Goal: Task Accomplishment & Management: Use online tool/utility

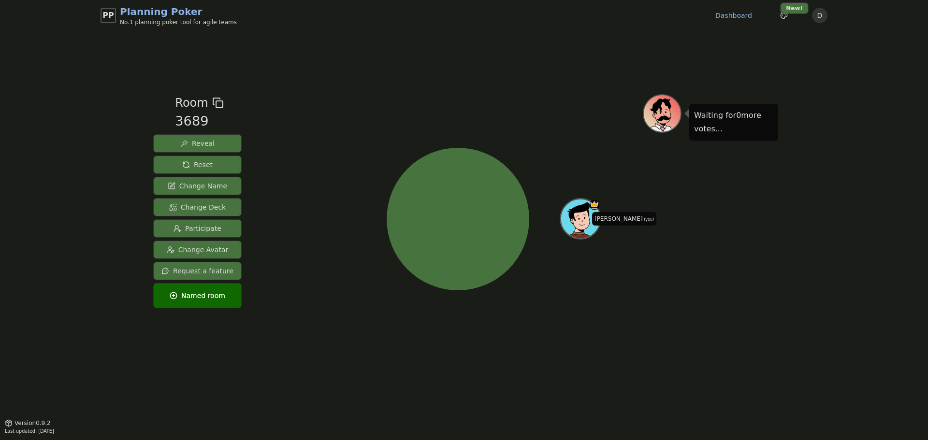
click at [813, 163] on div "PP Planning Poker No.1 planning poker tool for agile teams Dashboard Toggle the…" at bounding box center [464, 220] width 928 height 440
click at [839, 122] on div "PP Planning Poker No.1 planning poker tool for agile teams Dashboard Toggle the…" at bounding box center [464, 220] width 928 height 440
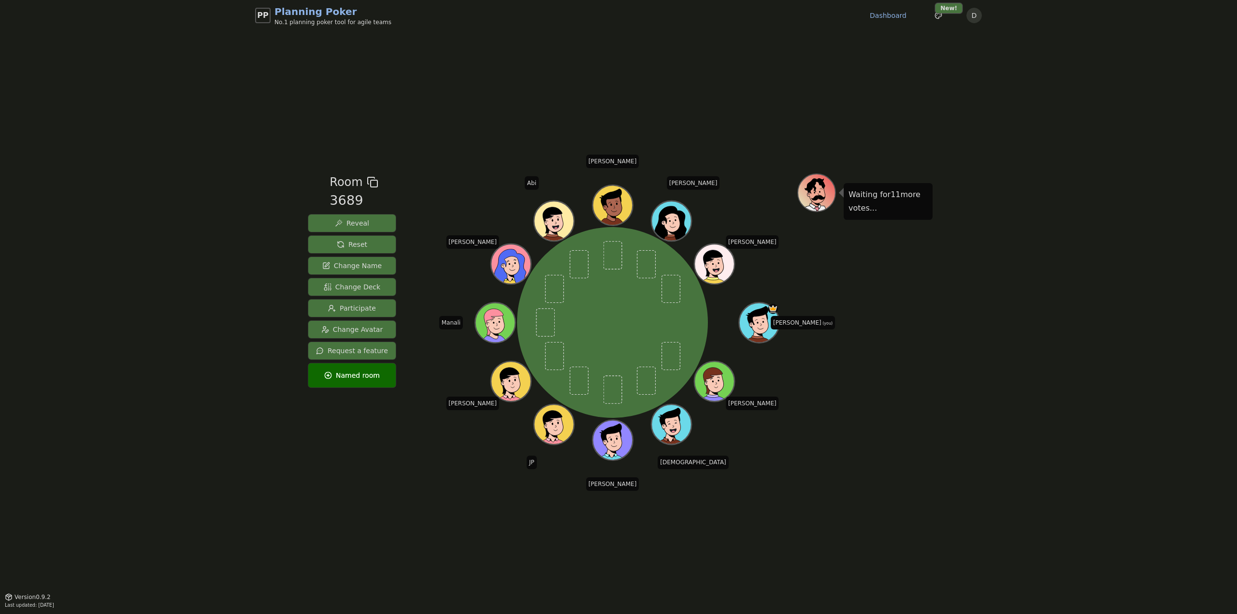
click at [363, 307] on span "Participate" at bounding box center [352, 308] width 48 height 10
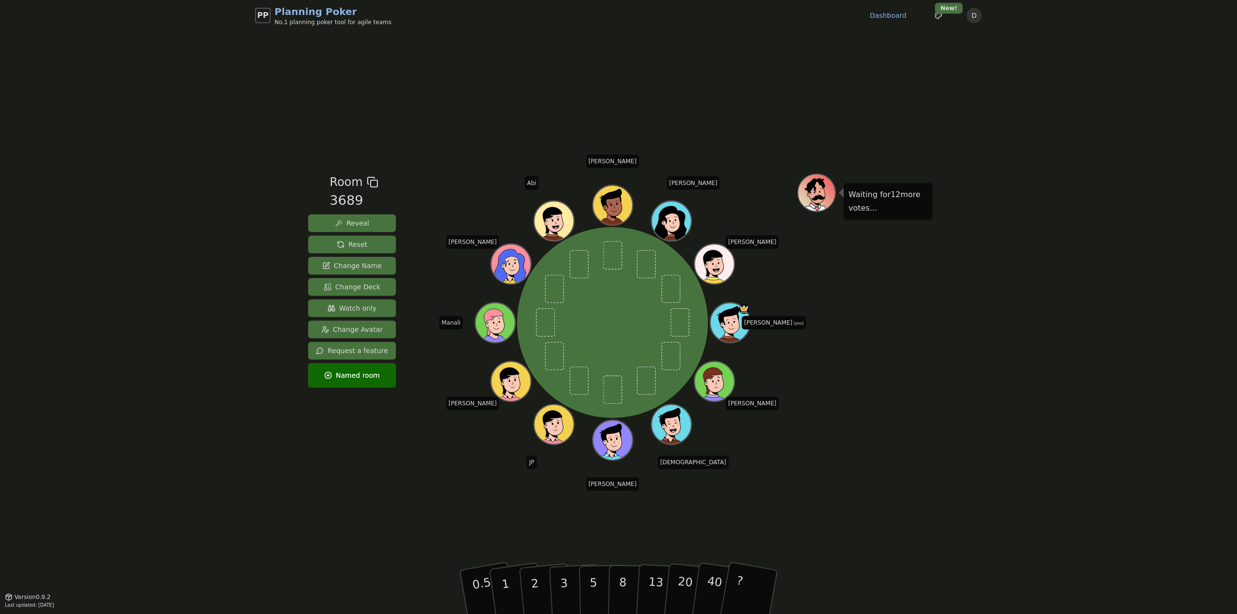
click at [367, 308] on span "Watch only" at bounding box center [352, 308] width 49 height 10
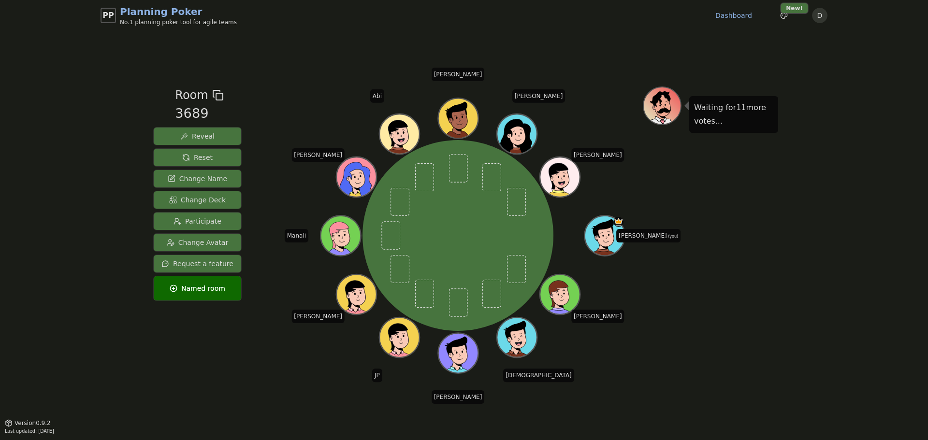
click at [795, 232] on div "PP Planning Poker No.1 planning poker tool for agile teams Dashboard Toggle the…" at bounding box center [464, 220] width 928 height 440
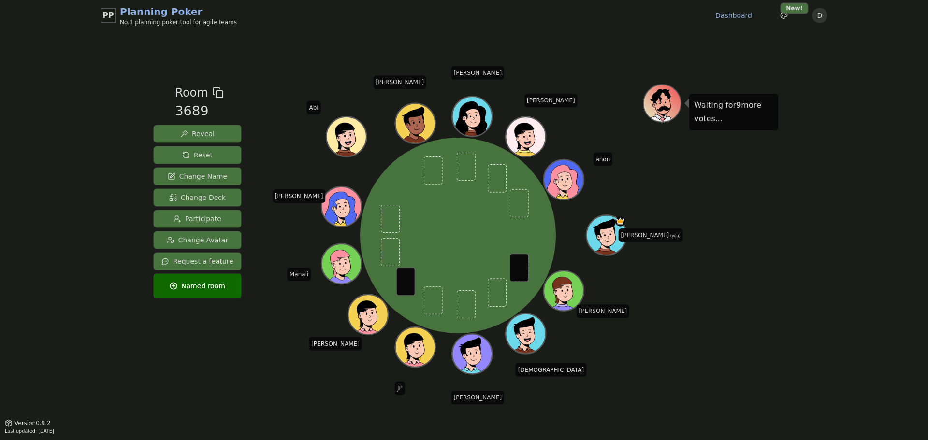
click at [741, 252] on div "Waiting for 9 more votes..." at bounding box center [710, 226] width 135 height 285
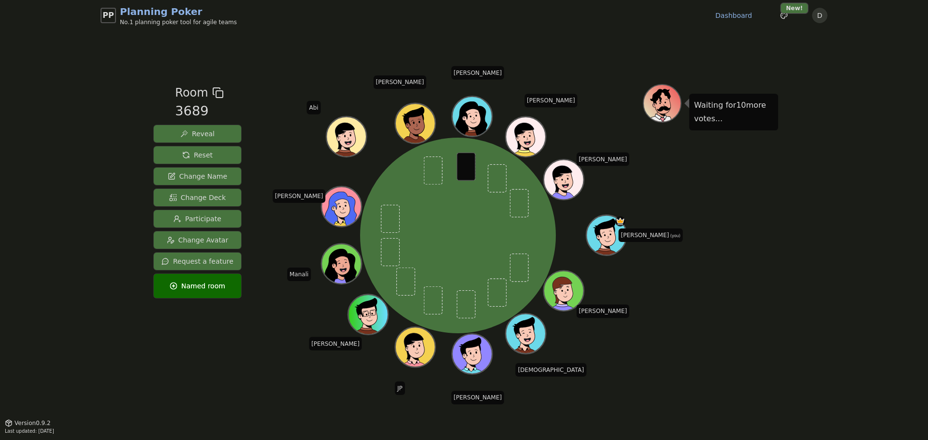
click at [725, 223] on div "Waiting for 10 more votes..." at bounding box center [710, 226] width 135 height 285
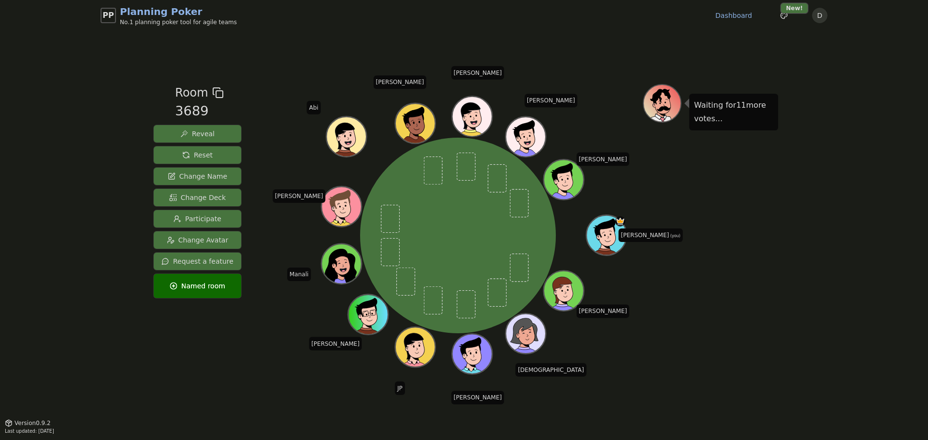
click at [60, 97] on div "PP Planning Poker No.1 planning poker tool for agile teams Dashboard Toggle the…" at bounding box center [464, 220] width 928 height 440
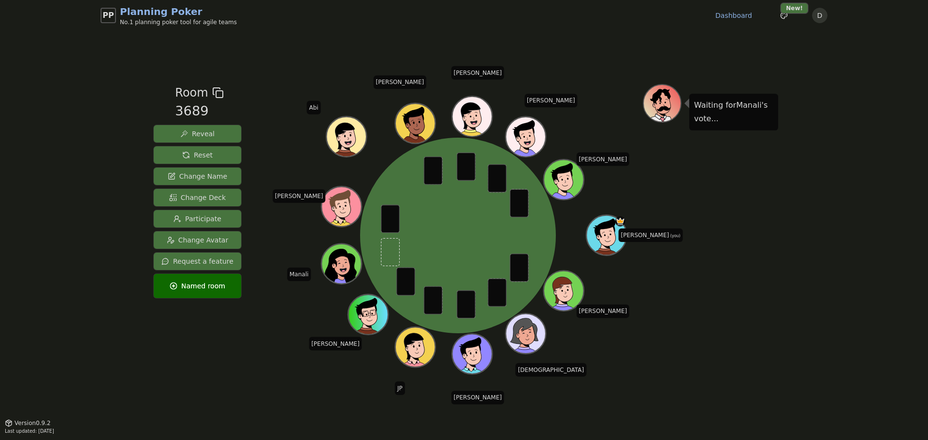
click at [173, 133] on button "Reveal" at bounding box center [197, 133] width 87 height 17
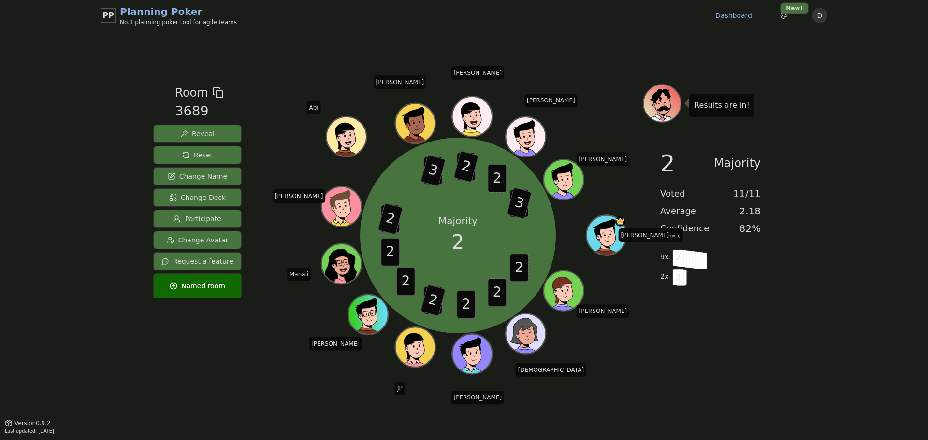
click at [185, 153] on span "Reset" at bounding box center [197, 155] width 30 height 10
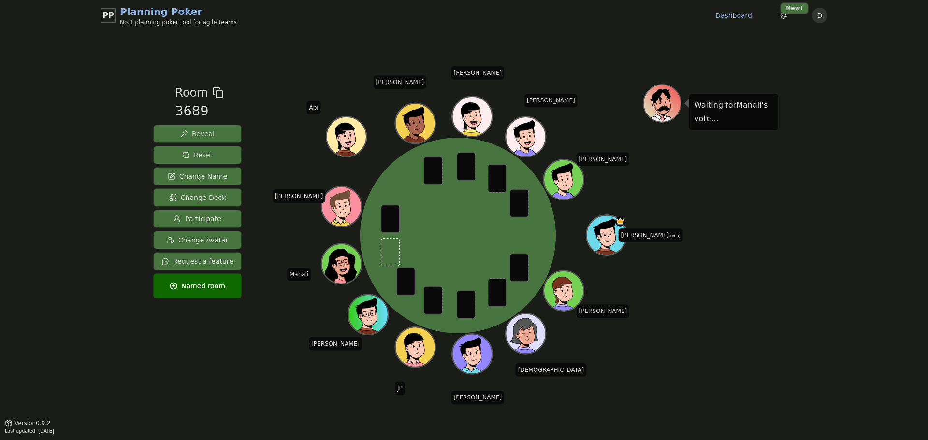
click at [205, 134] on span "Reveal" at bounding box center [197, 134] width 34 height 10
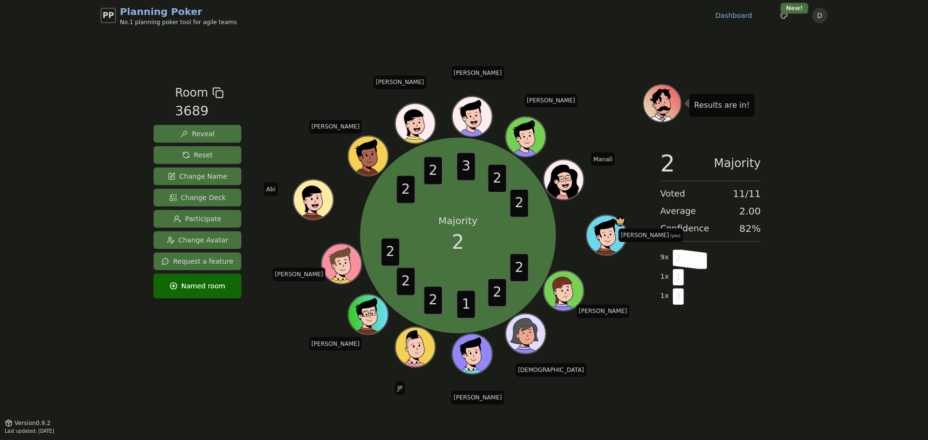
click at [193, 158] on span "Reset" at bounding box center [197, 155] width 30 height 10
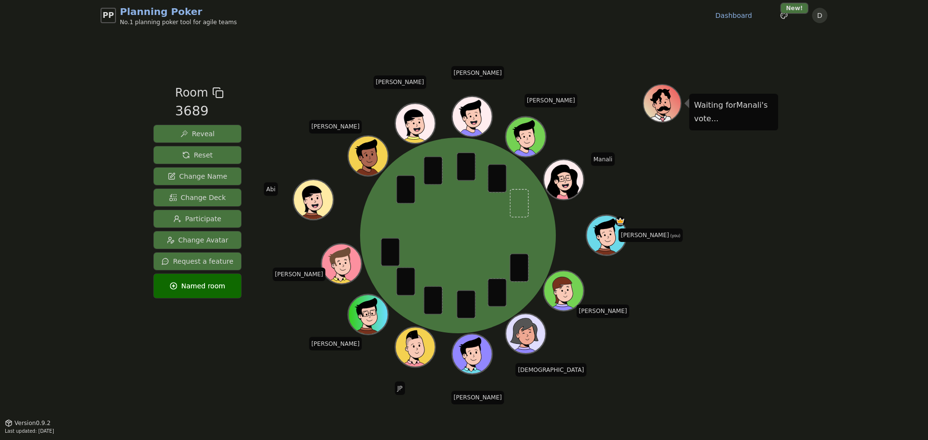
click at [215, 137] on button "Reveal" at bounding box center [197, 133] width 87 height 17
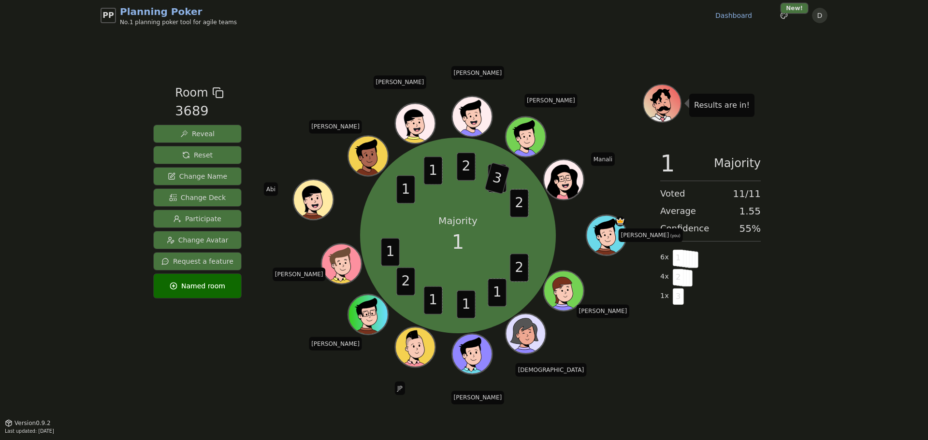
click at [186, 151] on span "Reset" at bounding box center [197, 155] width 30 height 10
click at [854, 313] on div "PP Planning Poker No.1 planning poker tool for agile teams Dashboard Toggle the…" at bounding box center [464, 220] width 928 height 440
click at [199, 154] on span "Reset" at bounding box center [197, 155] width 30 height 10
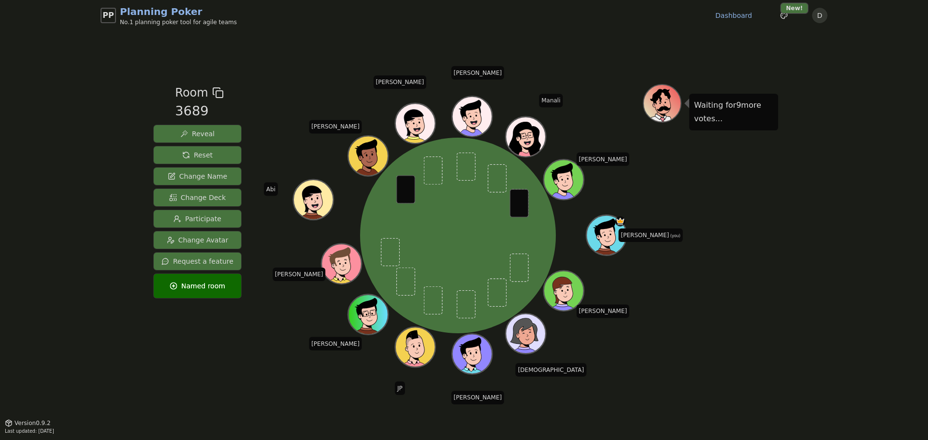
click at [141, 148] on div "PP Planning Poker No.1 planning poker tool for agile teams Dashboard Toggle the…" at bounding box center [464, 220] width 928 height 440
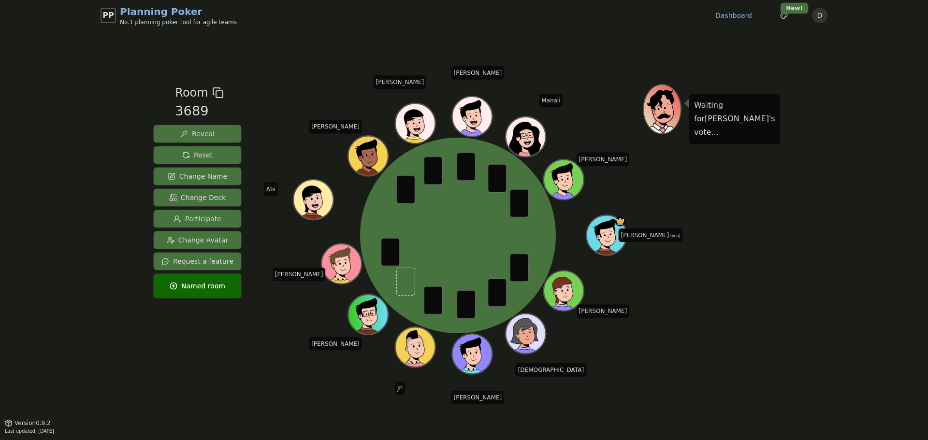
click at [197, 132] on span "Reveal" at bounding box center [197, 134] width 34 height 10
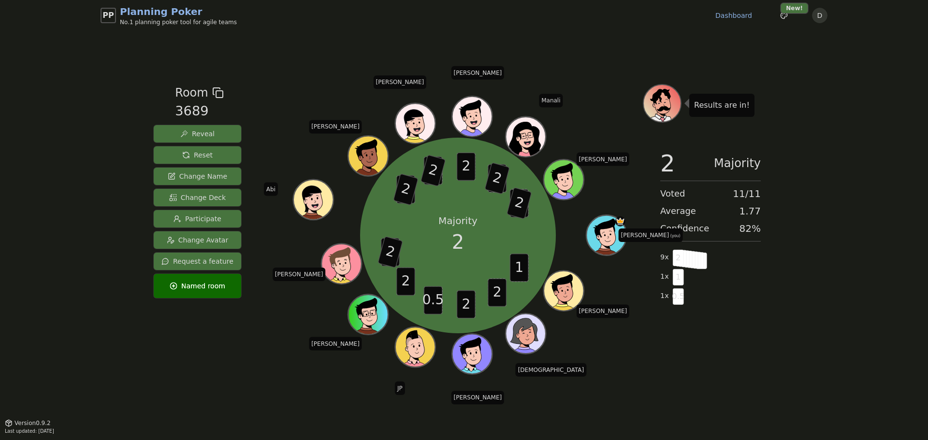
click at [217, 154] on button "Reset" at bounding box center [197, 154] width 87 height 17
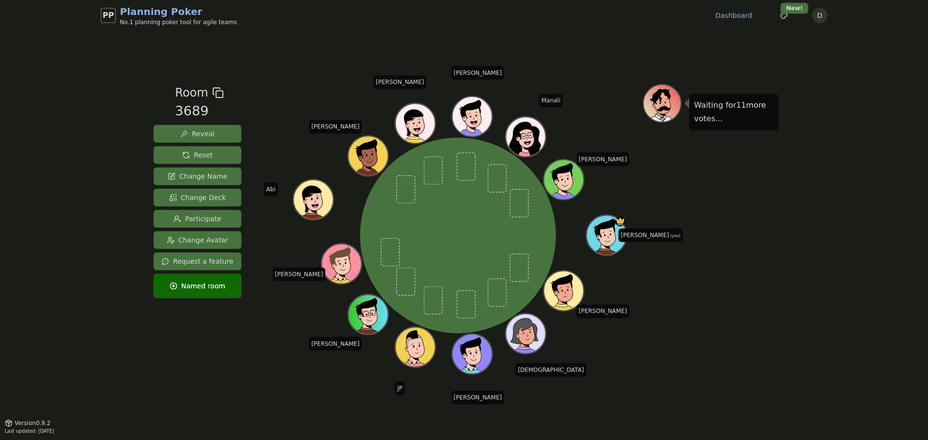
click at [68, 208] on div "PP Planning Poker No.1 planning poker tool for agile teams Dashboard Toggle the…" at bounding box center [464, 220] width 928 height 440
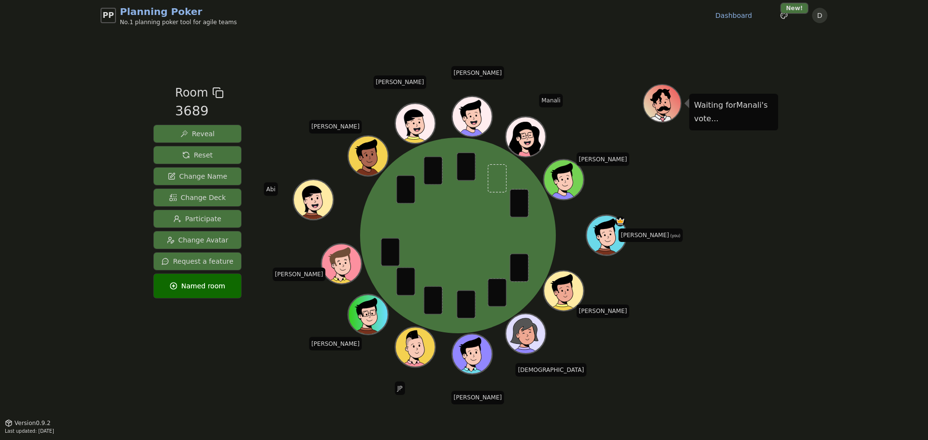
click at [212, 134] on button "Reveal" at bounding box center [197, 133] width 87 height 17
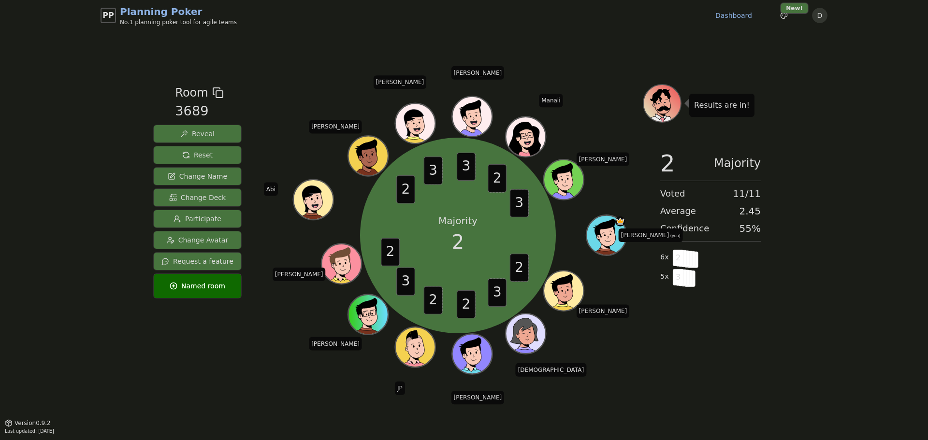
click at [217, 156] on button "Reset" at bounding box center [197, 154] width 87 height 17
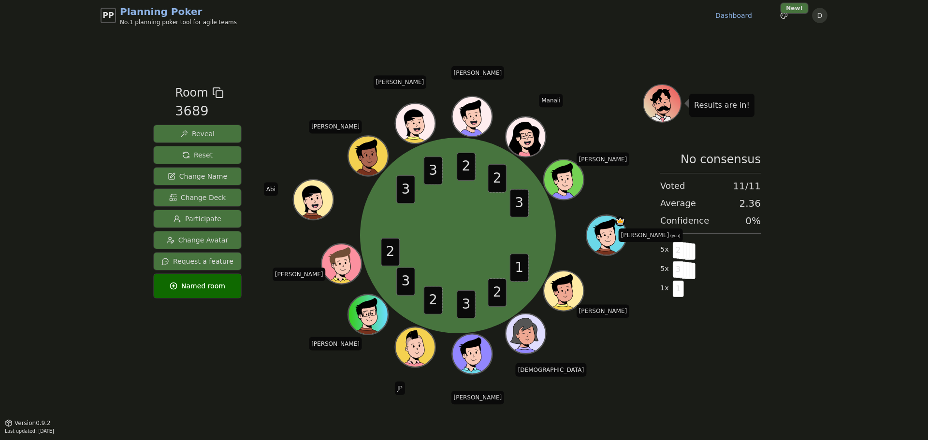
click at [185, 155] on span "Reset" at bounding box center [197, 155] width 30 height 10
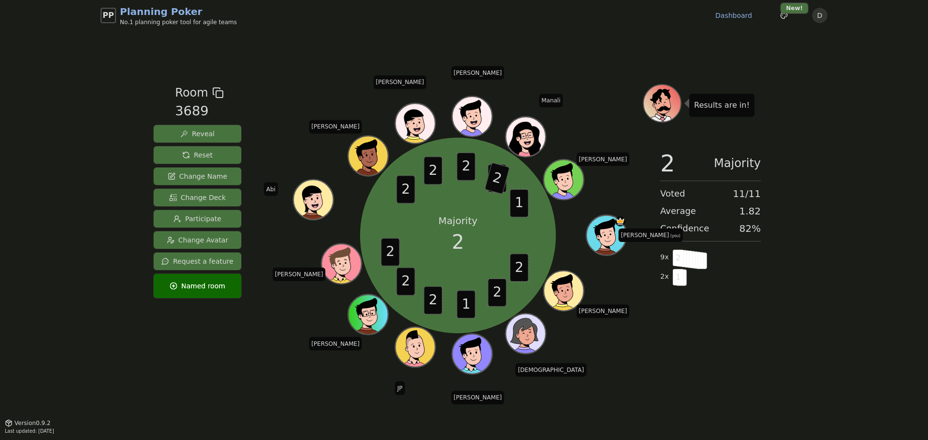
click at [193, 157] on span "Reset" at bounding box center [197, 155] width 30 height 10
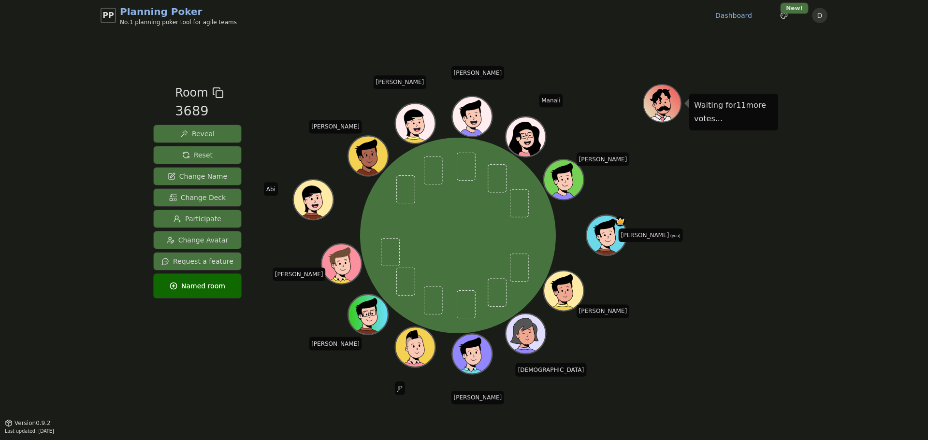
click at [777, 243] on div "Waiting for 11 more votes..." at bounding box center [710, 226] width 135 height 285
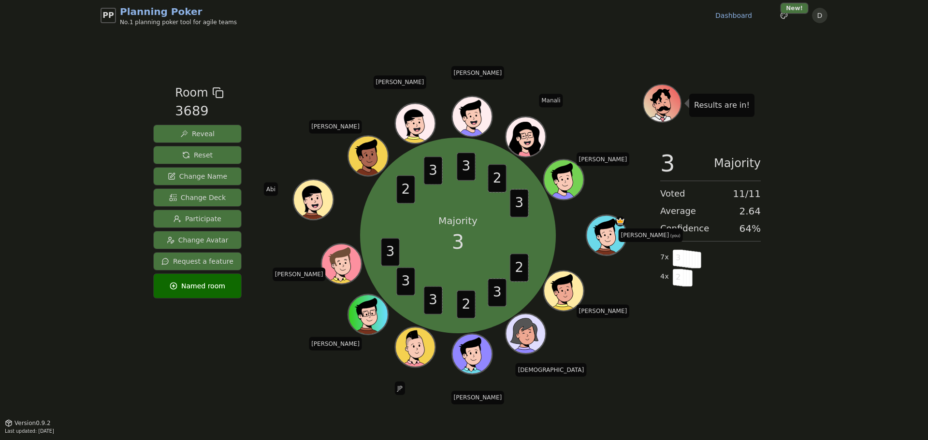
click at [193, 131] on span "Reveal" at bounding box center [197, 134] width 34 height 10
click at [670, 344] on div "Results are in! 3 Majority Voted 11 / 11 Average 2.64 Confidence 64 % 7 x 3 4 x…" at bounding box center [710, 226] width 135 height 285
click at [190, 153] on span "Reset" at bounding box center [197, 155] width 30 height 10
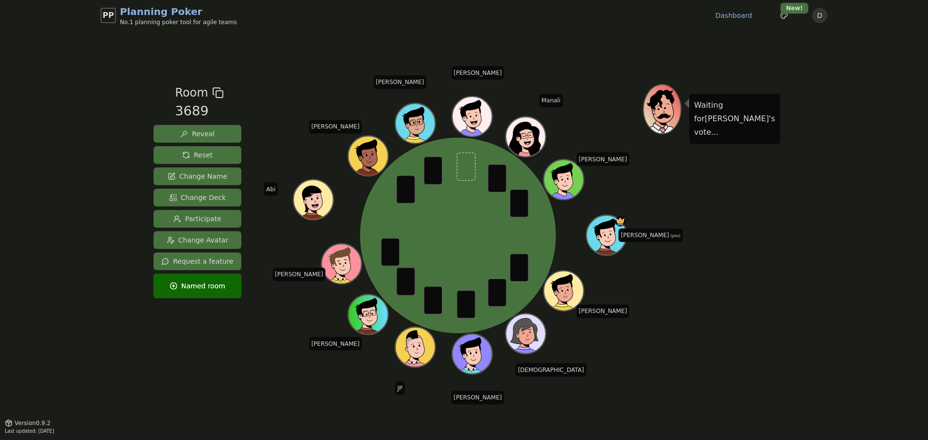
click at [202, 131] on span "Reveal" at bounding box center [197, 134] width 34 height 10
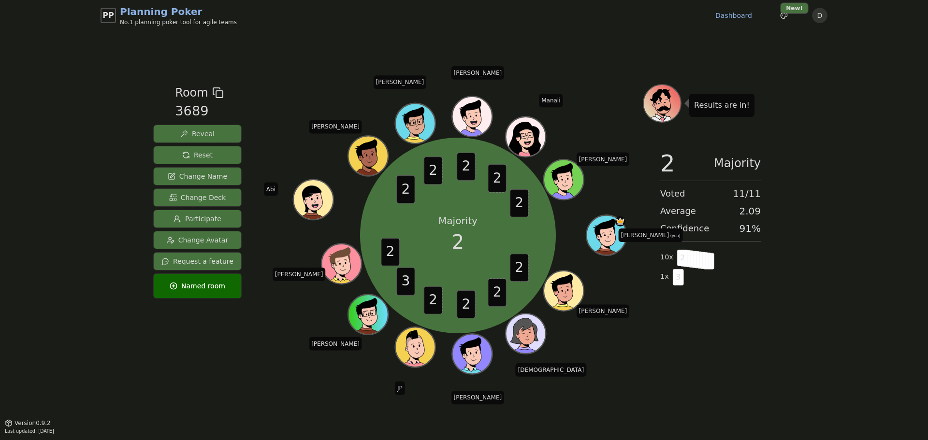
click at [179, 156] on button "Reset" at bounding box center [197, 154] width 87 height 17
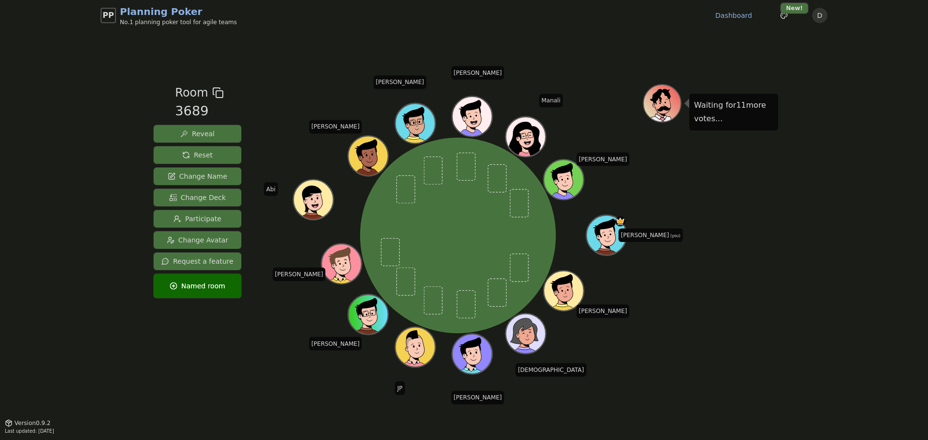
click at [210, 152] on button "Reset" at bounding box center [197, 154] width 87 height 17
click at [111, 143] on div "PP Planning Poker No.1 planning poker tool for agile teams Dashboard Toggle the…" at bounding box center [464, 220] width 928 height 440
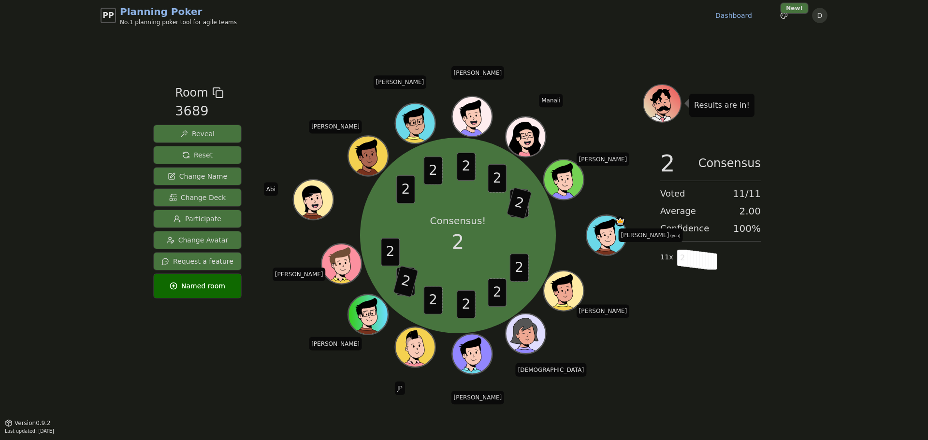
click at [176, 160] on button "Reset" at bounding box center [197, 154] width 87 height 17
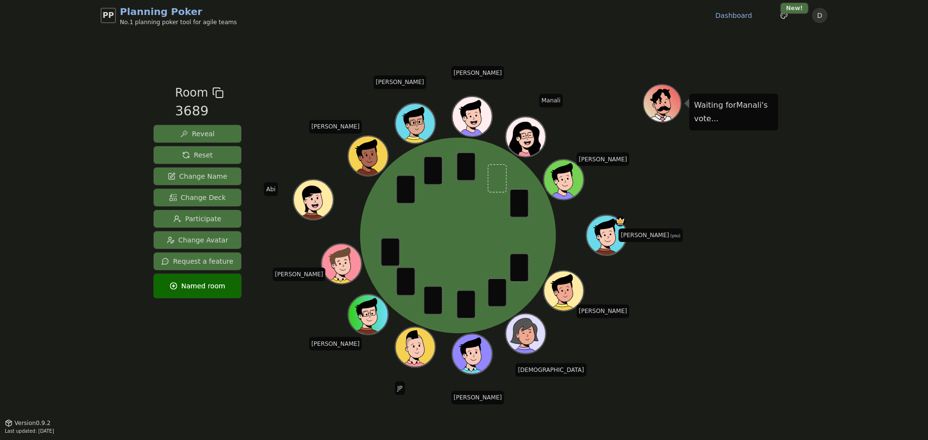
click at [214, 132] on button "Reveal" at bounding box center [197, 133] width 87 height 17
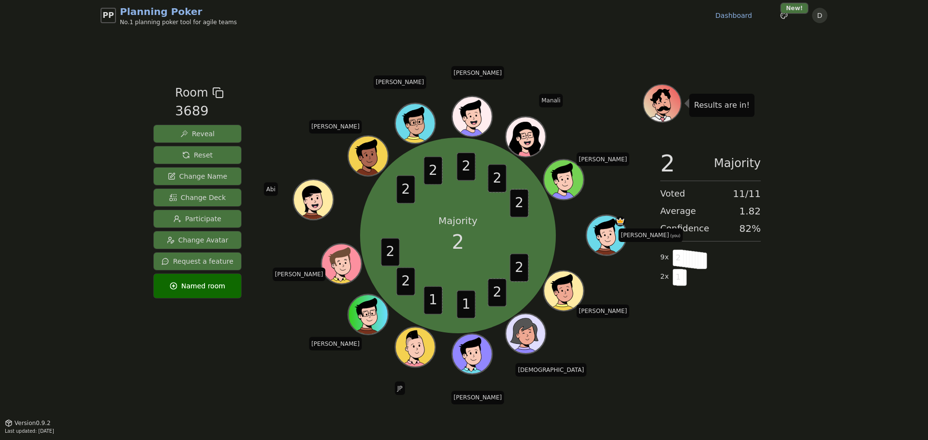
click at [208, 153] on span "Reset" at bounding box center [197, 155] width 30 height 10
click at [173, 155] on button "Reset" at bounding box center [197, 154] width 87 height 17
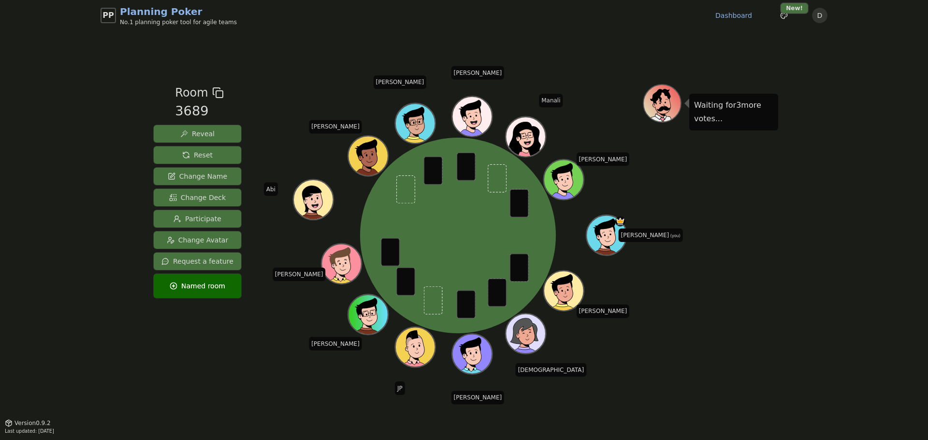
click at [219, 132] on button "Reveal" at bounding box center [197, 133] width 87 height 17
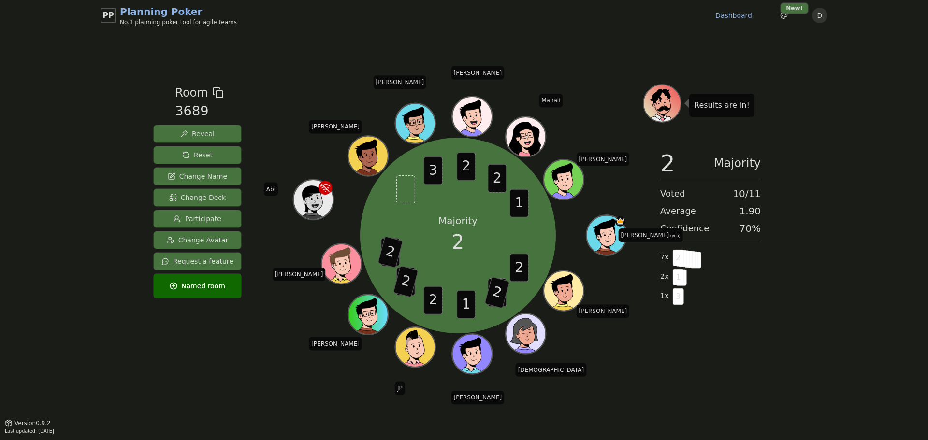
click at [216, 156] on button "Reset" at bounding box center [197, 154] width 87 height 17
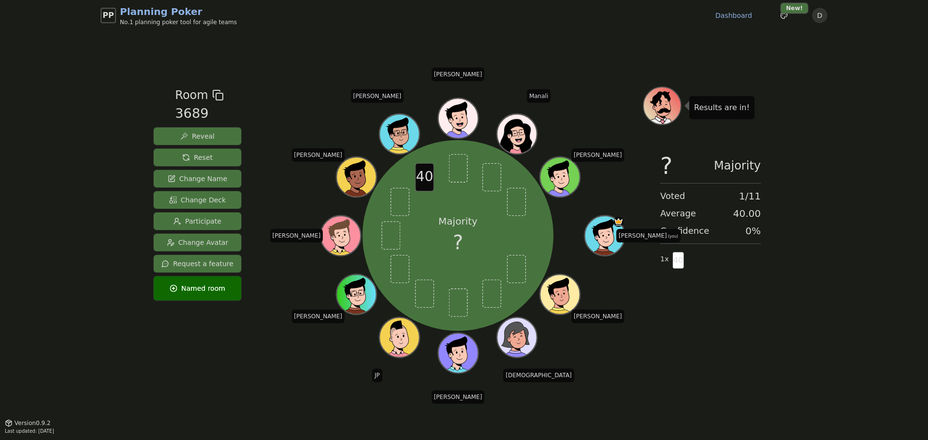
click at [219, 160] on button "Reset" at bounding box center [197, 157] width 87 height 17
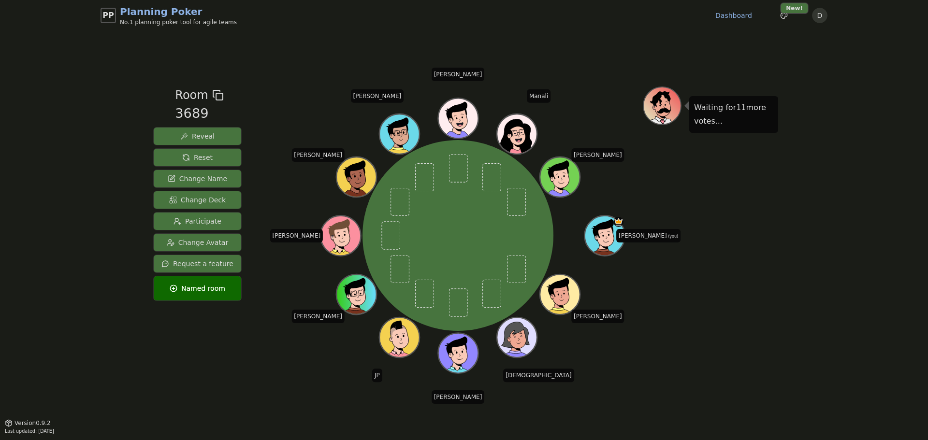
click at [769, 263] on div "Waiting for 11 more votes..." at bounding box center [710, 227] width 135 height 281
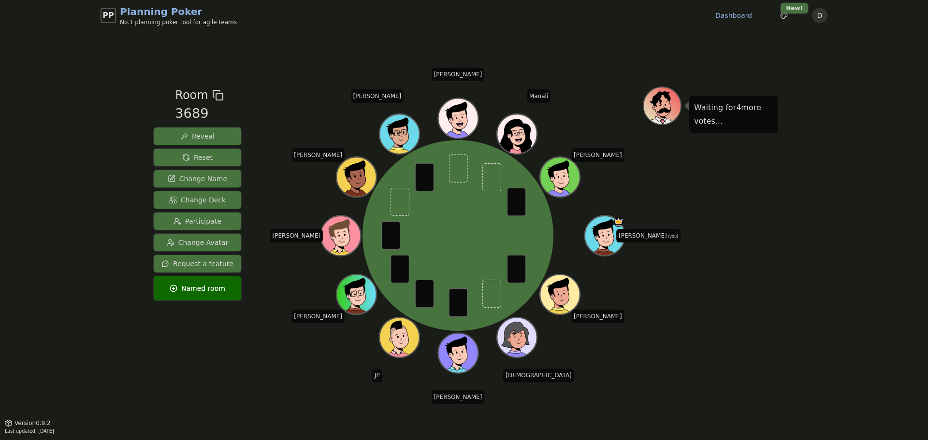
click at [213, 136] on button "Reveal" at bounding box center [197, 136] width 87 height 17
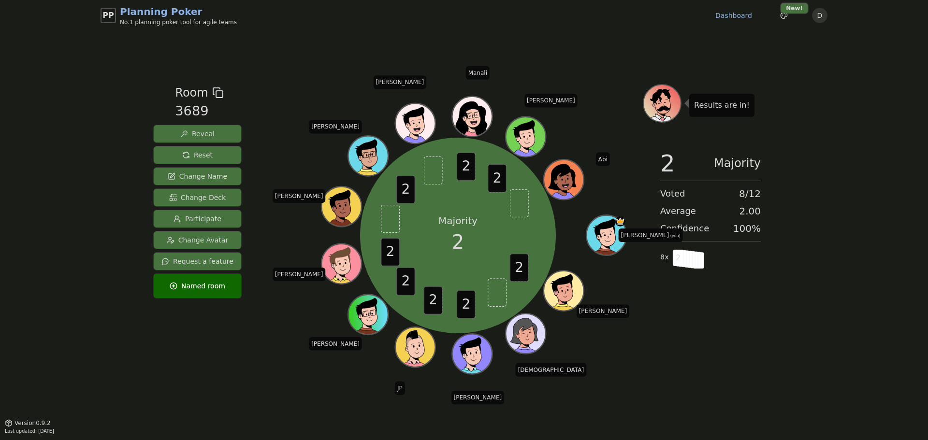
click at [738, 368] on div "Results are in! 2 Majority Voted 8 / 12 Average 2.00 Confidence 100 % 8 x 2" at bounding box center [710, 226] width 135 height 285
click at [220, 161] on button "Reset" at bounding box center [197, 154] width 87 height 17
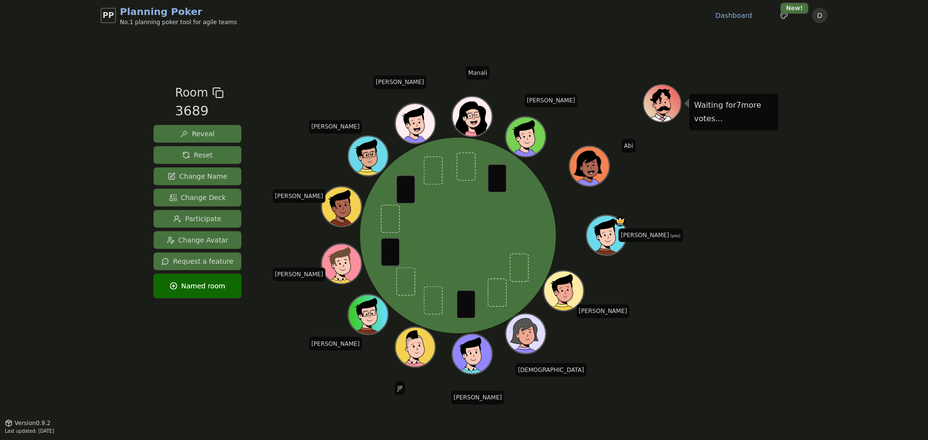
click at [747, 257] on div "Waiting for 7 more votes..." at bounding box center [710, 226] width 135 height 285
click at [707, 302] on div "Waiting for 7 more votes..." at bounding box center [710, 226] width 135 height 285
click at [192, 131] on span "Reveal" at bounding box center [197, 134] width 34 height 10
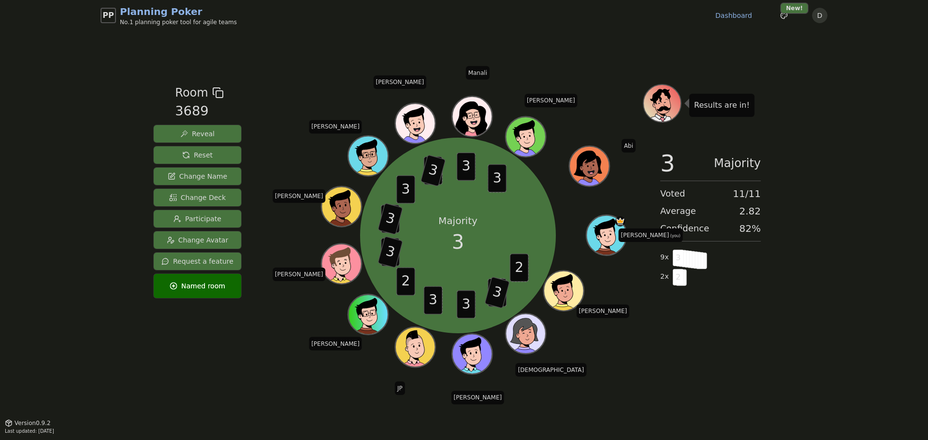
click at [208, 150] on button "Reset" at bounding box center [197, 154] width 87 height 17
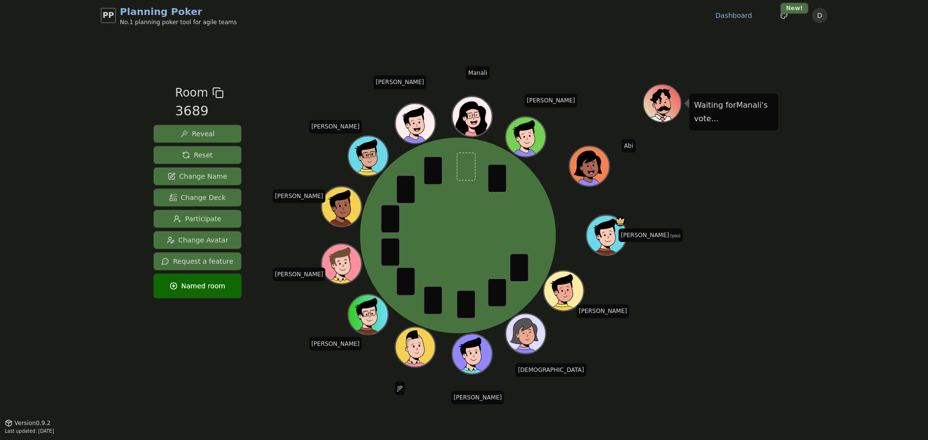
click at [218, 135] on button "Reveal" at bounding box center [197, 133] width 87 height 17
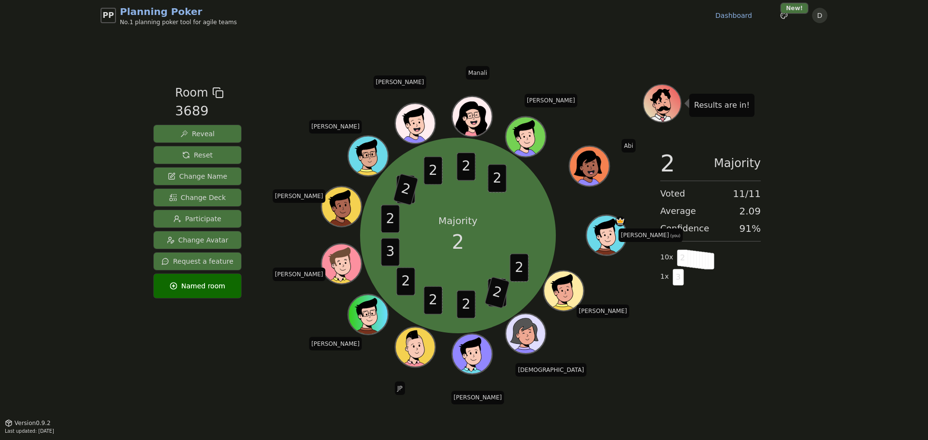
click at [173, 152] on button "Reset" at bounding box center [197, 154] width 87 height 17
click at [193, 154] on span "Reset" at bounding box center [197, 155] width 30 height 10
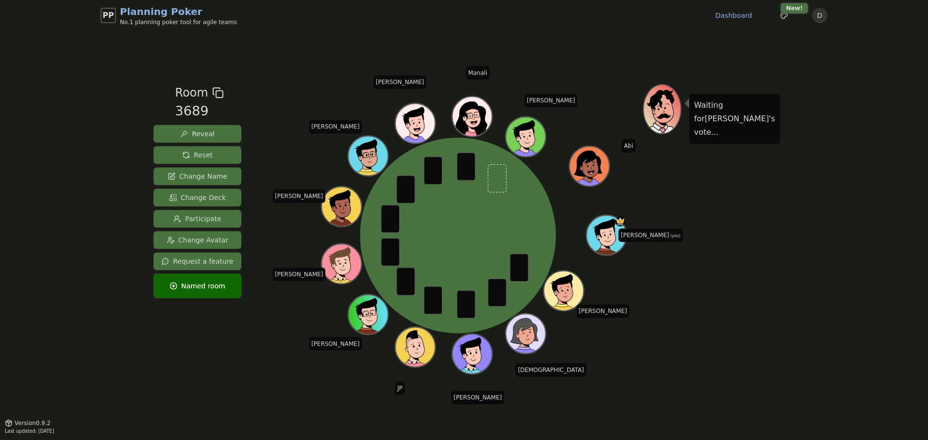
click at [209, 133] on span "Reveal" at bounding box center [197, 134] width 34 height 10
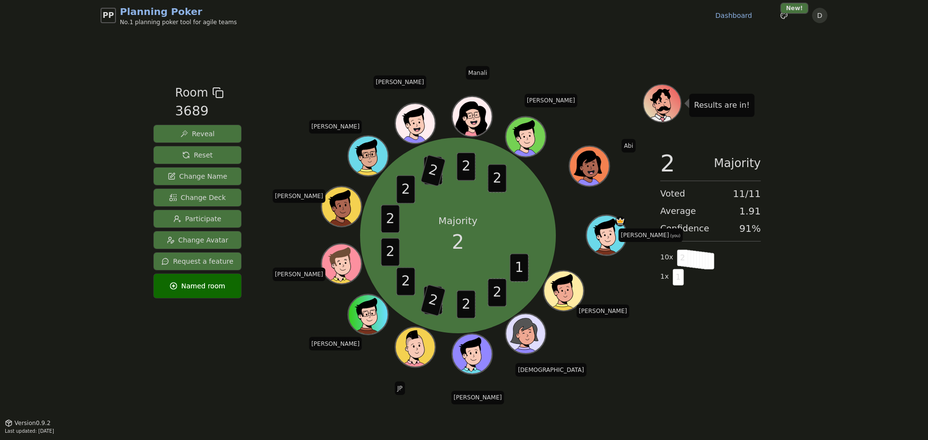
click at [210, 151] on button "Reset" at bounding box center [197, 154] width 87 height 17
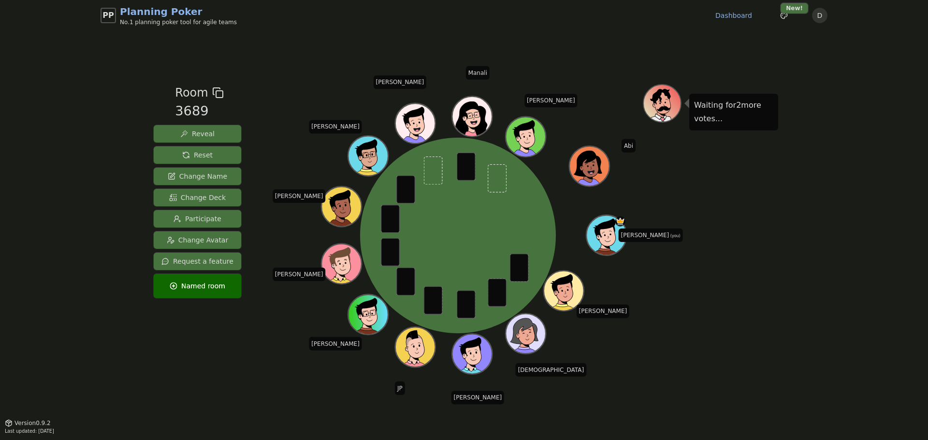
click at [195, 131] on span "Reveal" at bounding box center [197, 134] width 34 height 10
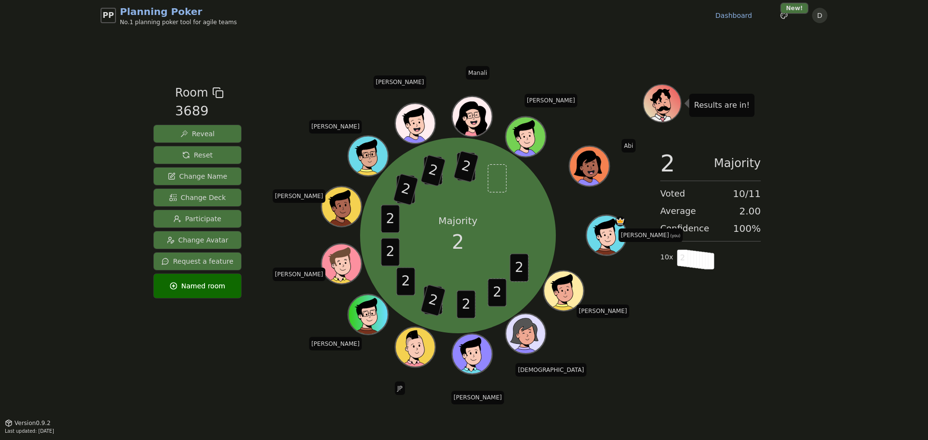
click at [203, 154] on span "Reset" at bounding box center [197, 155] width 30 height 10
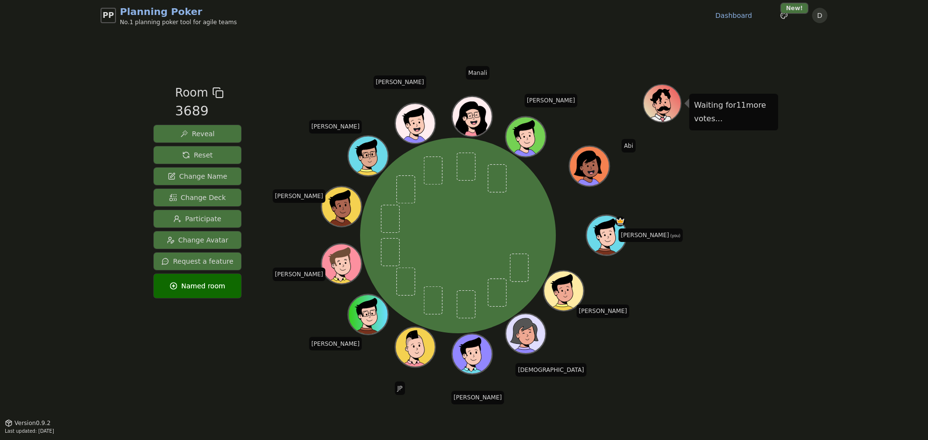
click at [97, 196] on div "PP Planning Poker No.1 planning poker tool for agile teams Dashboard Toggle the…" at bounding box center [464, 220] width 928 height 440
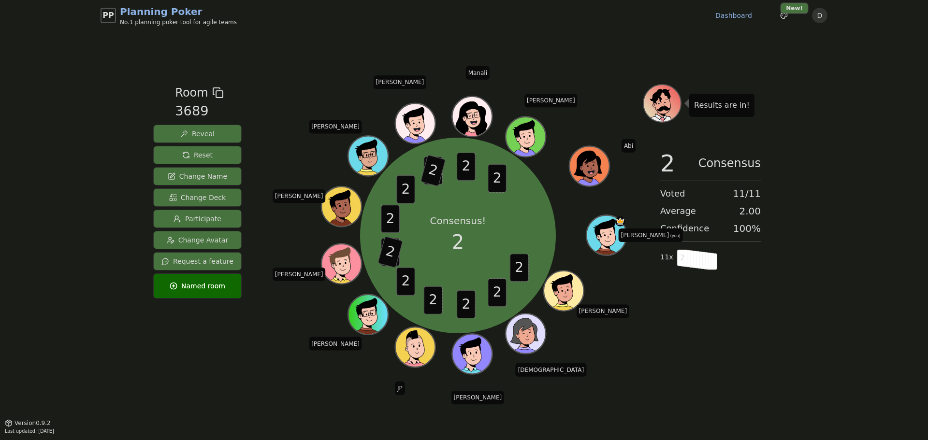
click at [208, 152] on button "Reset" at bounding box center [197, 154] width 87 height 17
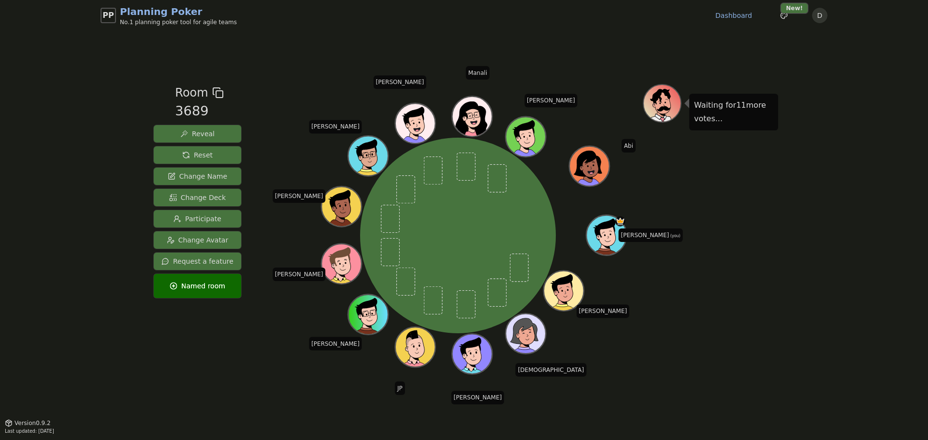
click at [102, 150] on div "PP Planning Poker No.1 planning poker tool for agile teams Dashboard Toggle the…" at bounding box center [464, 220] width 928 height 440
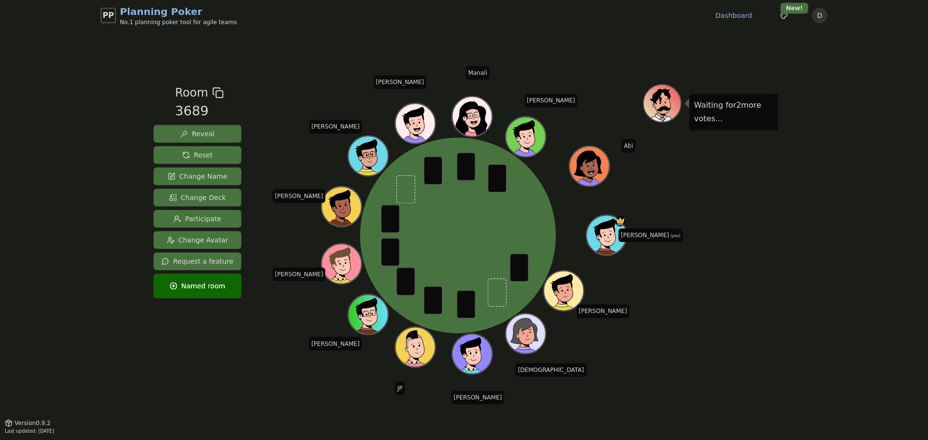
click at [213, 129] on button "Reveal" at bounding box center [197, 133] width 87 height 17
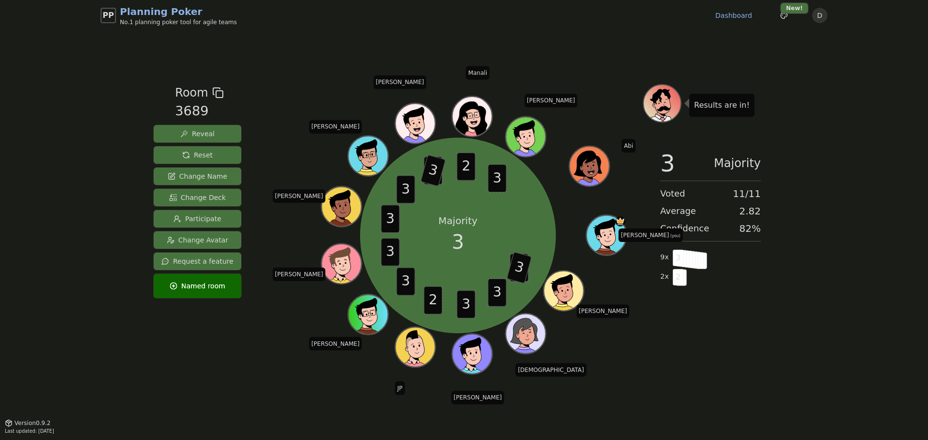
click at [198, 153] on span "Reset" at bounding box center [197, 155] width 30 height 10
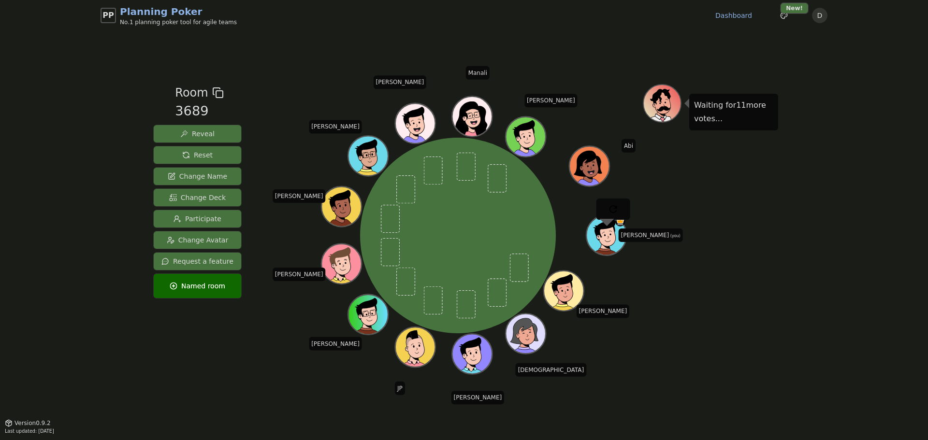
click at [122, 190] on div "PP Planning Poker No.1 planning poker tool for agile teams Dashboard Toggle the…" at bounding box center [464, 220] width 928 height 440
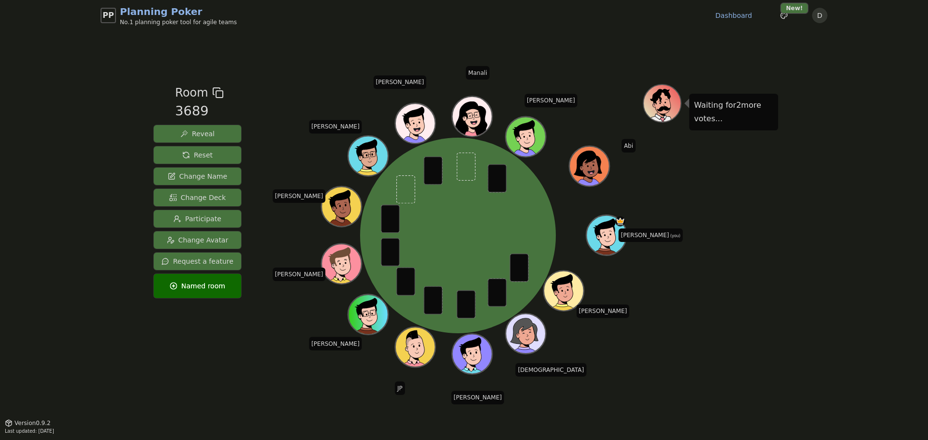
click at [203, 129] on button "Reveal" at bounding box center [197, 133] width 87 height 17
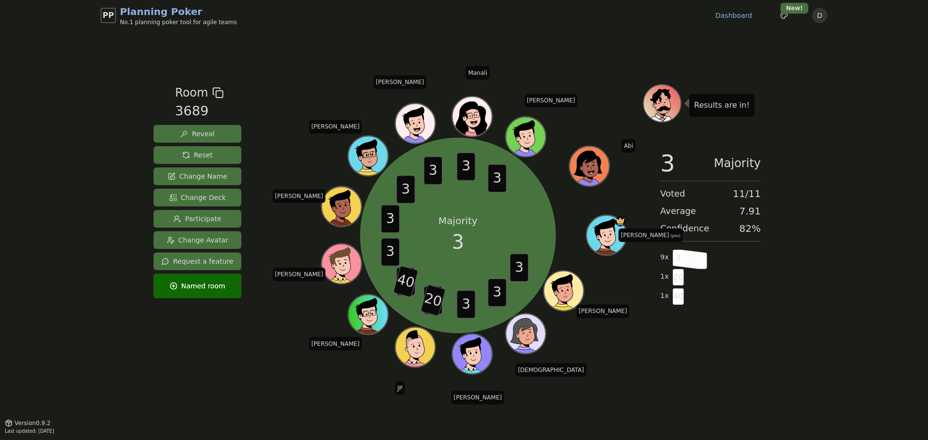
click at [232, 154] on button "Reset" at bounding box center [197, 154] width 87 height 17
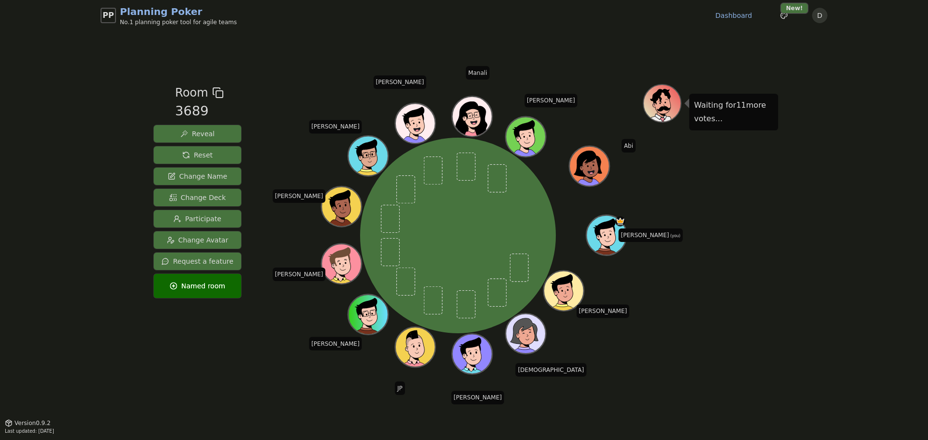
click at [767, 297] on div "Waiting for 11 more votes..." at bounding box center [710, 226] width 135 height 285
click at [98, 242] on div "PP Planning Poker No.1 planning poker tool for agile teams Dashboard Toggle the…" at bounding box center [464, 220] width 928 height 440
click at [677, 253] on div "Waiting for 11 more votes..." at bounding box center [710, 226] width 135 height 285
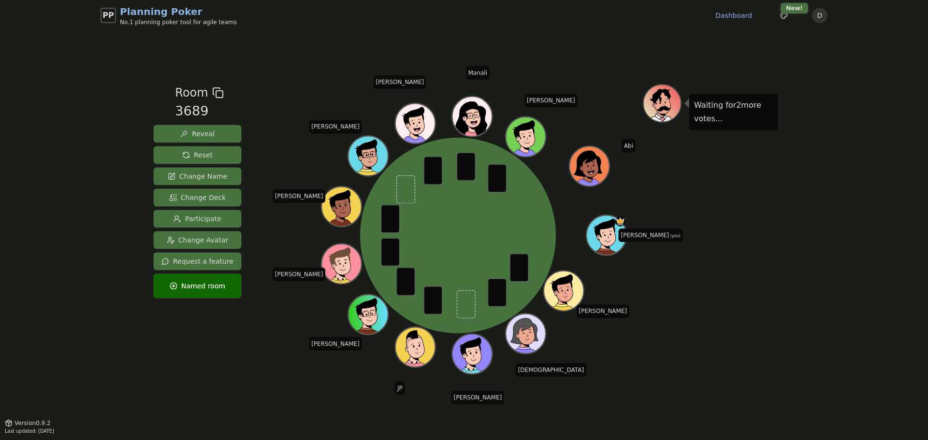
click at [204, 131] on span "Reveal" at bounding box center [197, 134] width 34 height 10
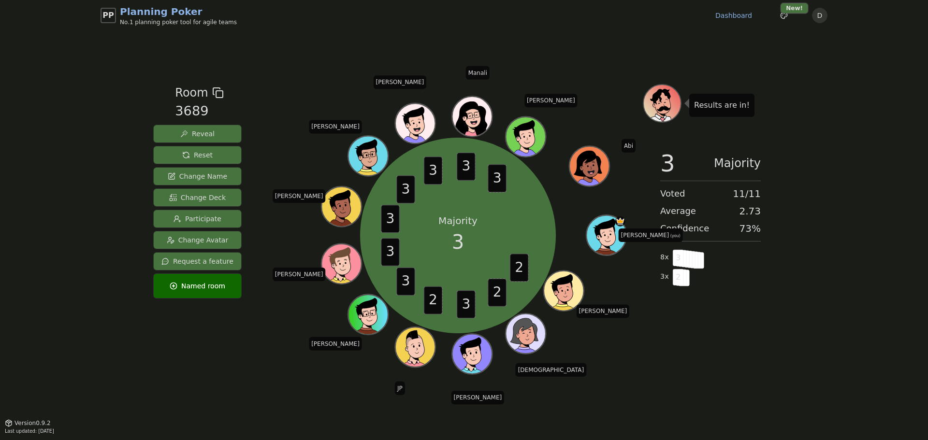
click at [197, 155] on span "Reset" at bounding box center [197, 155] width 30 height 10
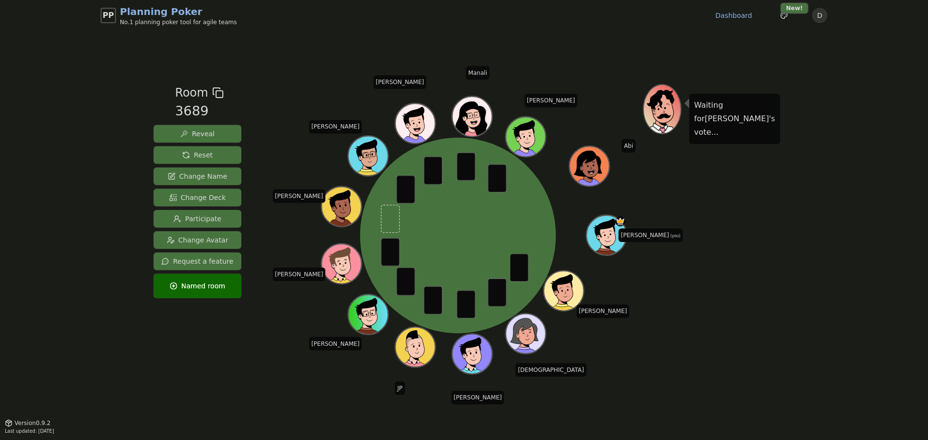
click at [214, 134] on button "Reveal" at bounding box center [197, 133] width 87 height 17
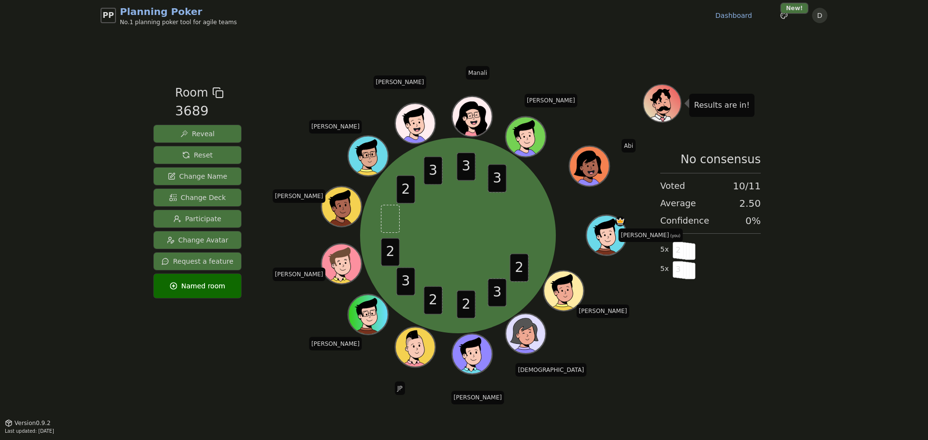
click at [221, 155] on button "Reset" at bounding box center [197, 154] width 87 height 17
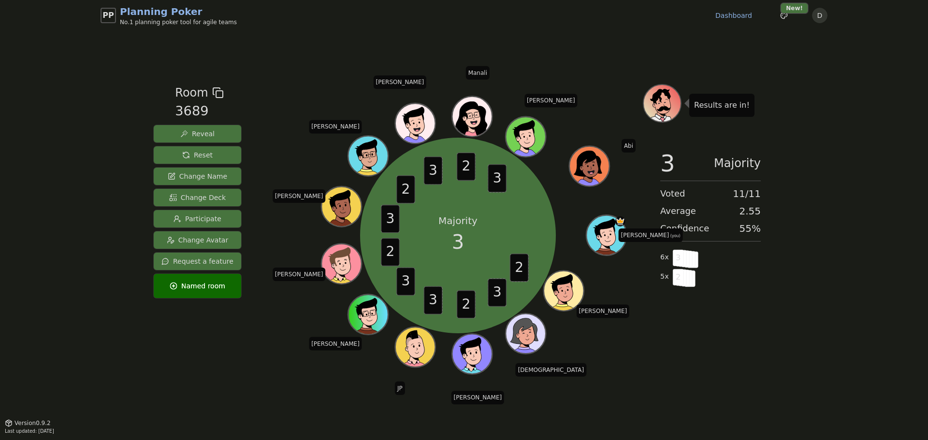
click at [178, 159] on button "Reset" at bounding box center [197, 154] width 87 height 17
